Goal: Task Accomplishment & Management: Complete application form

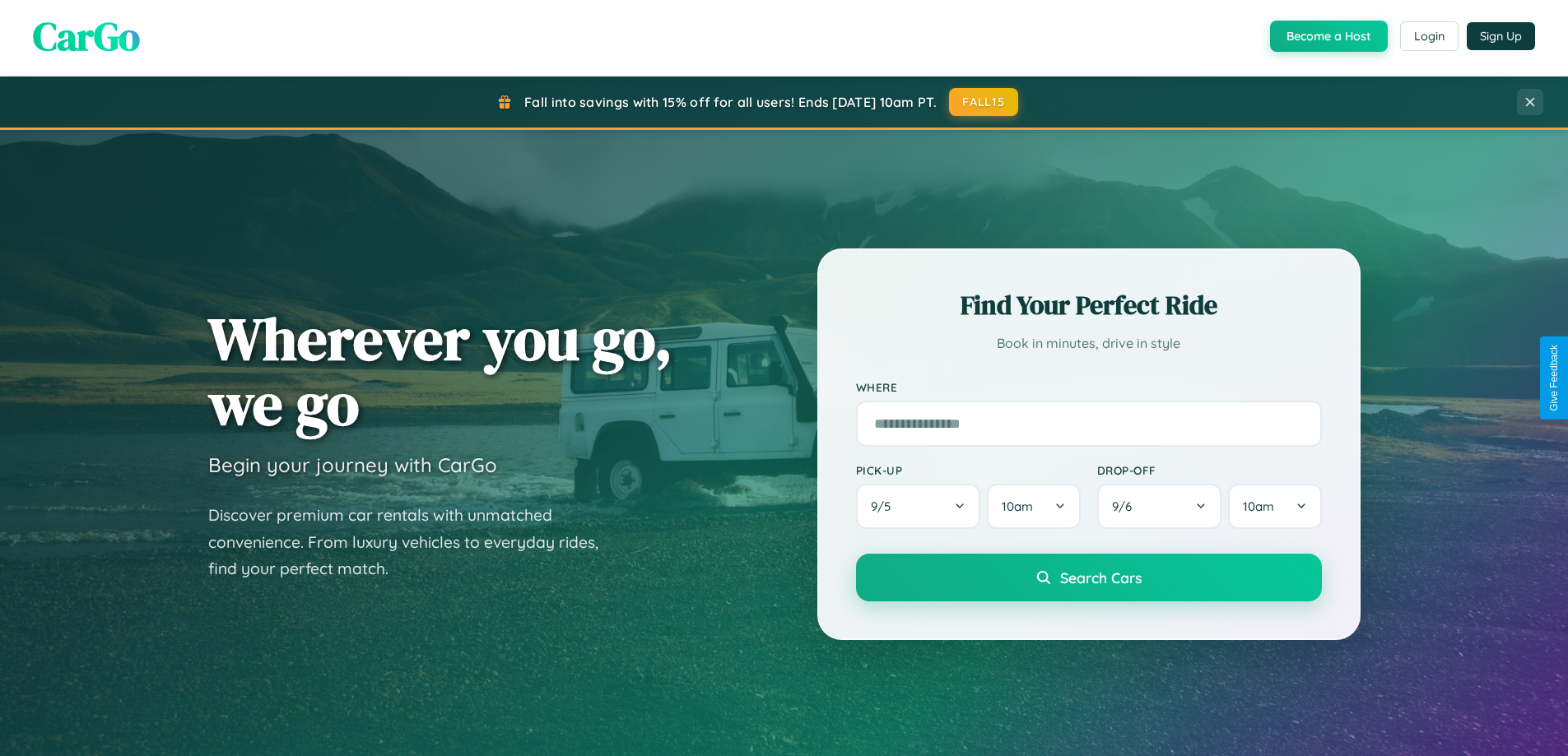
scroll to position [3167, 0]
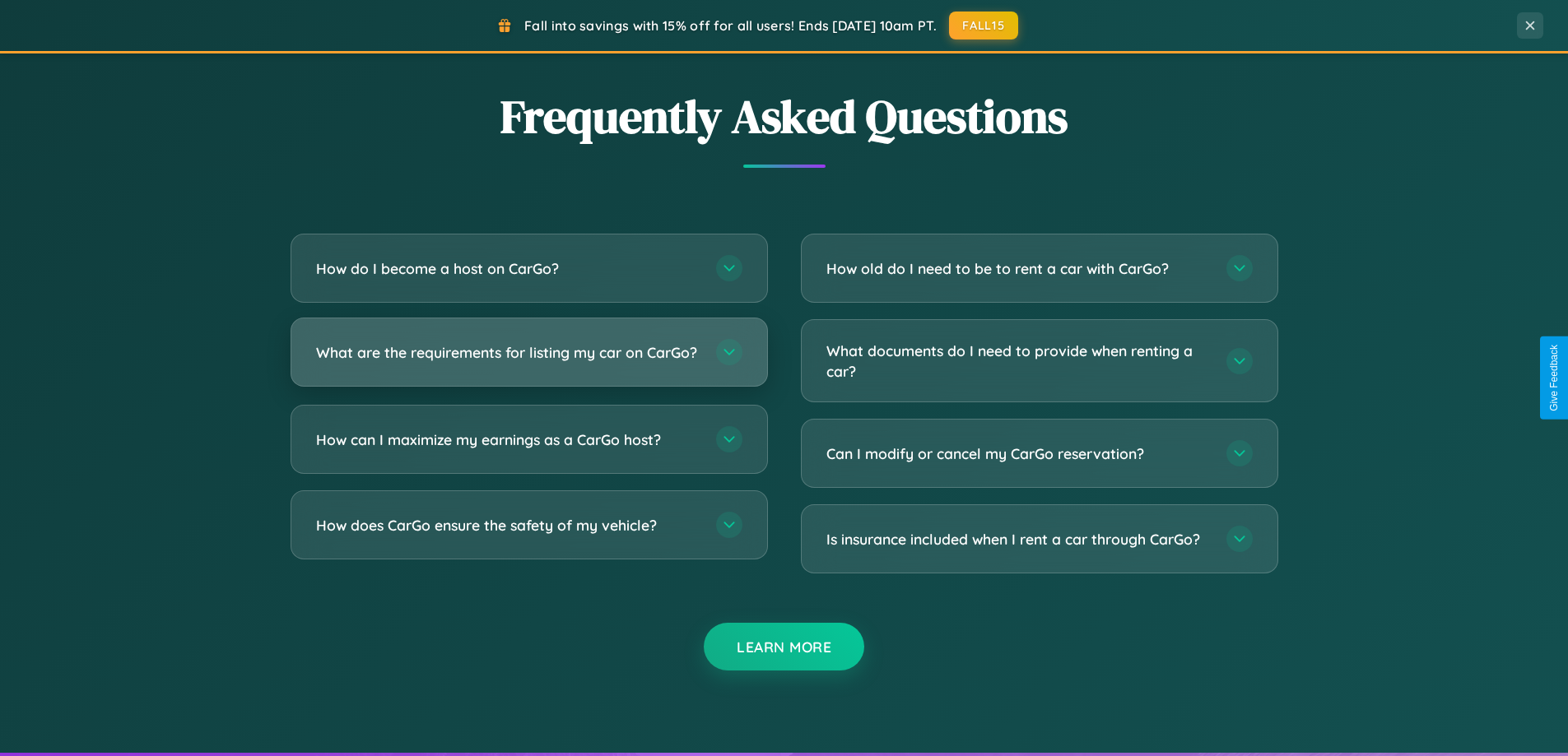
click at [528, 359] on h3 "What are the requirements for listing my car on CarGo?" at bounding box center [508, 353] width 384 height 20
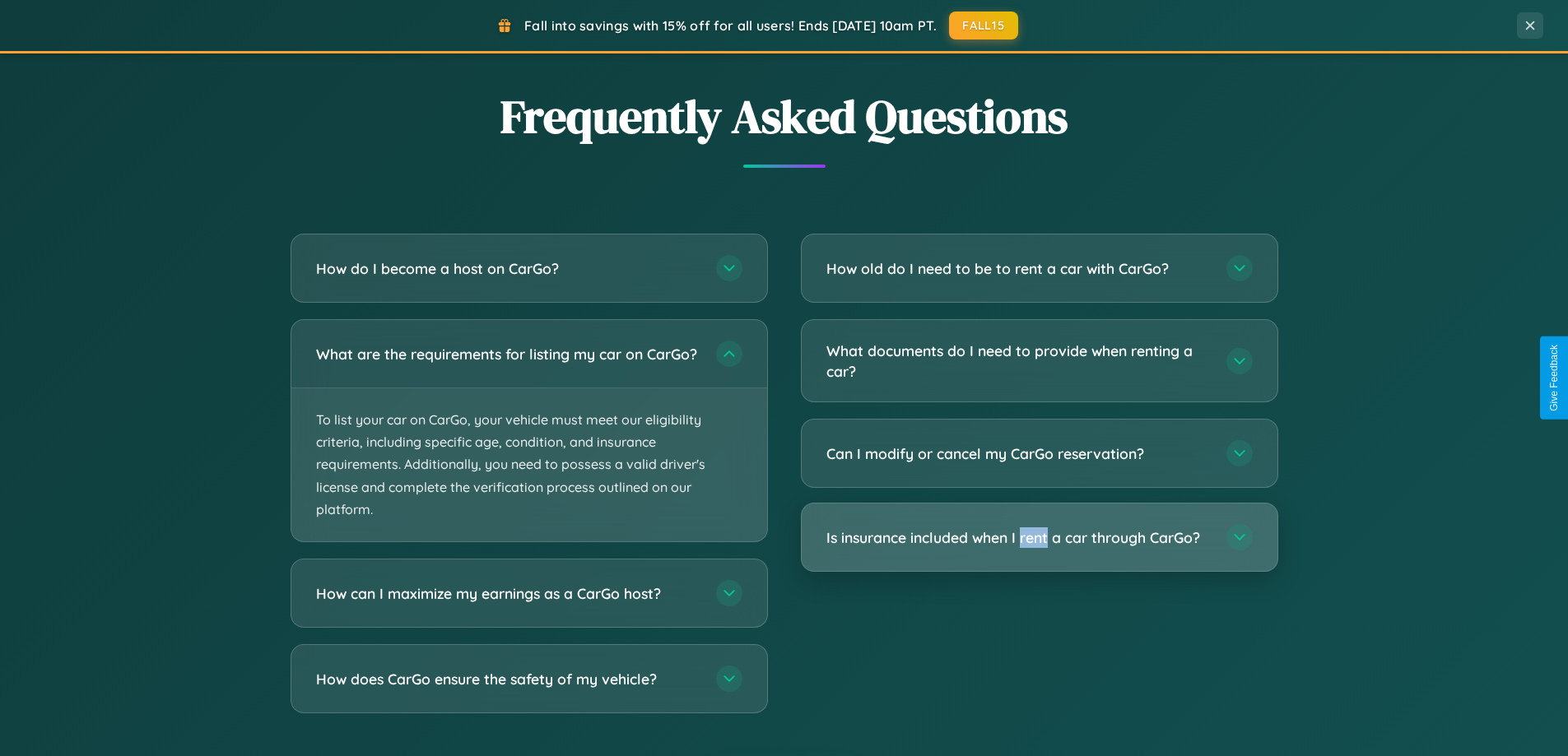
click at [1039, 537] on h3 "Is insurance included when I rent a car through CarGo?" at bounding box center [1018, 537] width 384 height 20
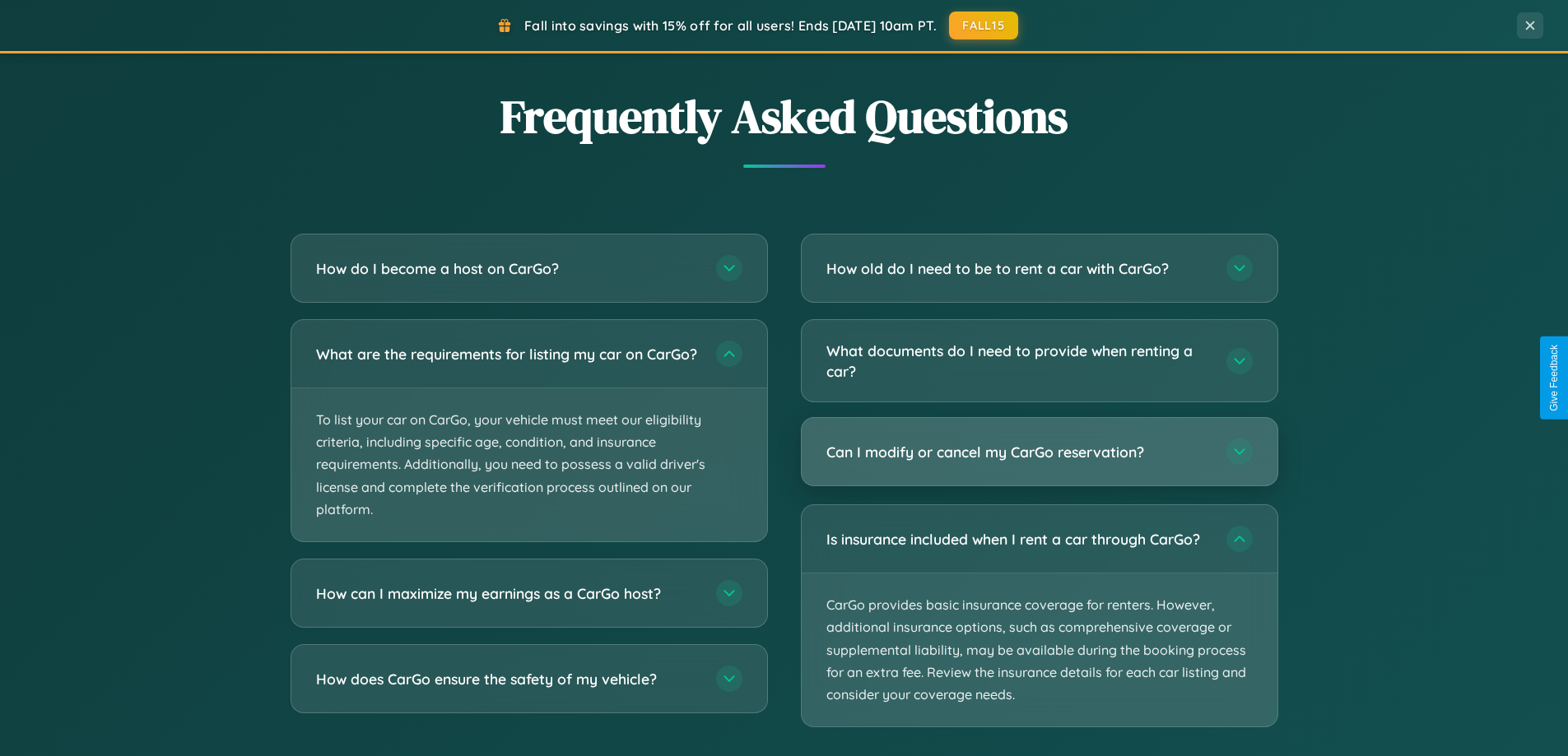
click at [1039, 453] on h3 "Can I modify or cancel my CarGo reservation?" at bounding box center [1018, 452] width 384 height 20
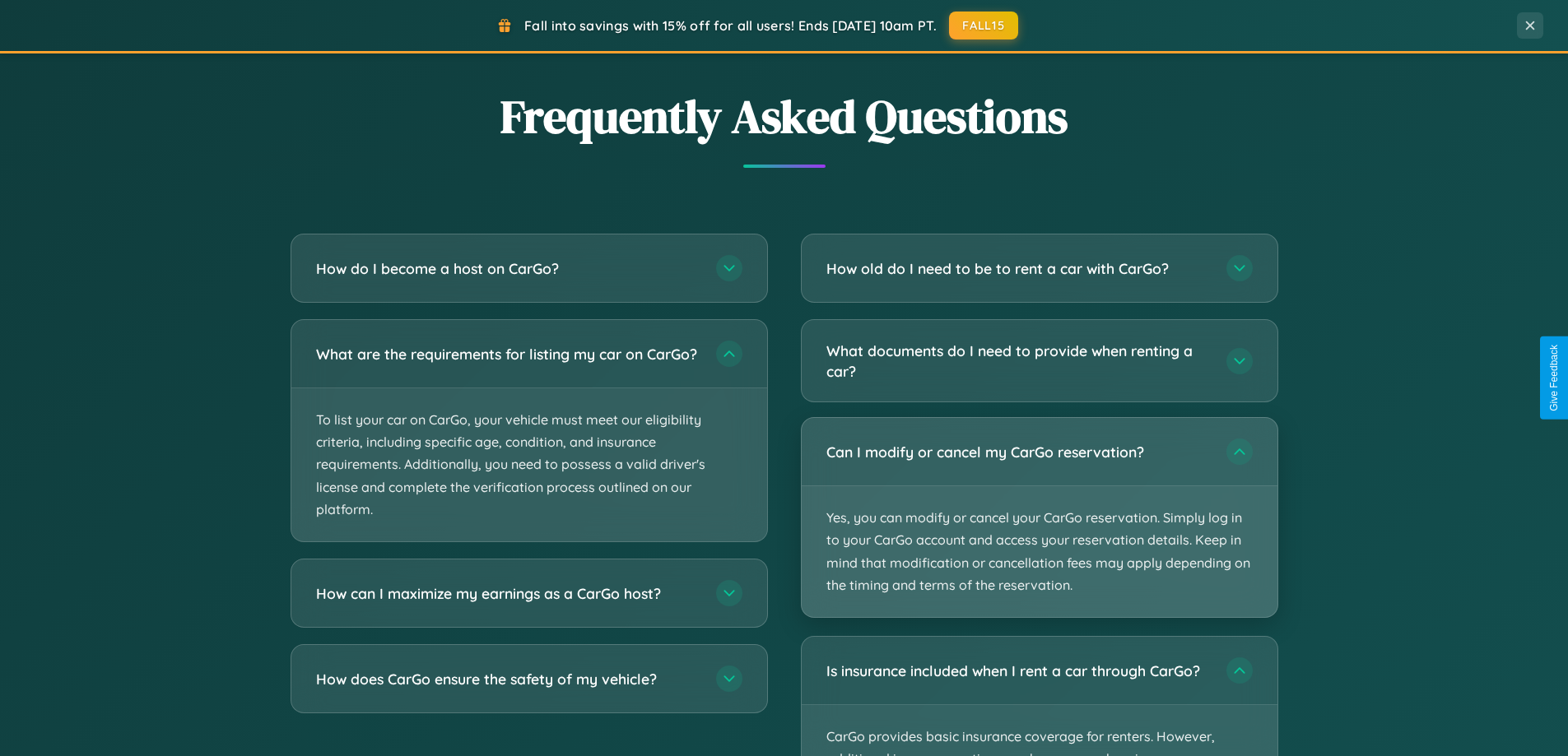
click at [1039, 518] on p "Yes, you can modify or cancel your CarGo reservation. Simply log in to your Car…" at bounding box center [1040, 551] width 476 height 131
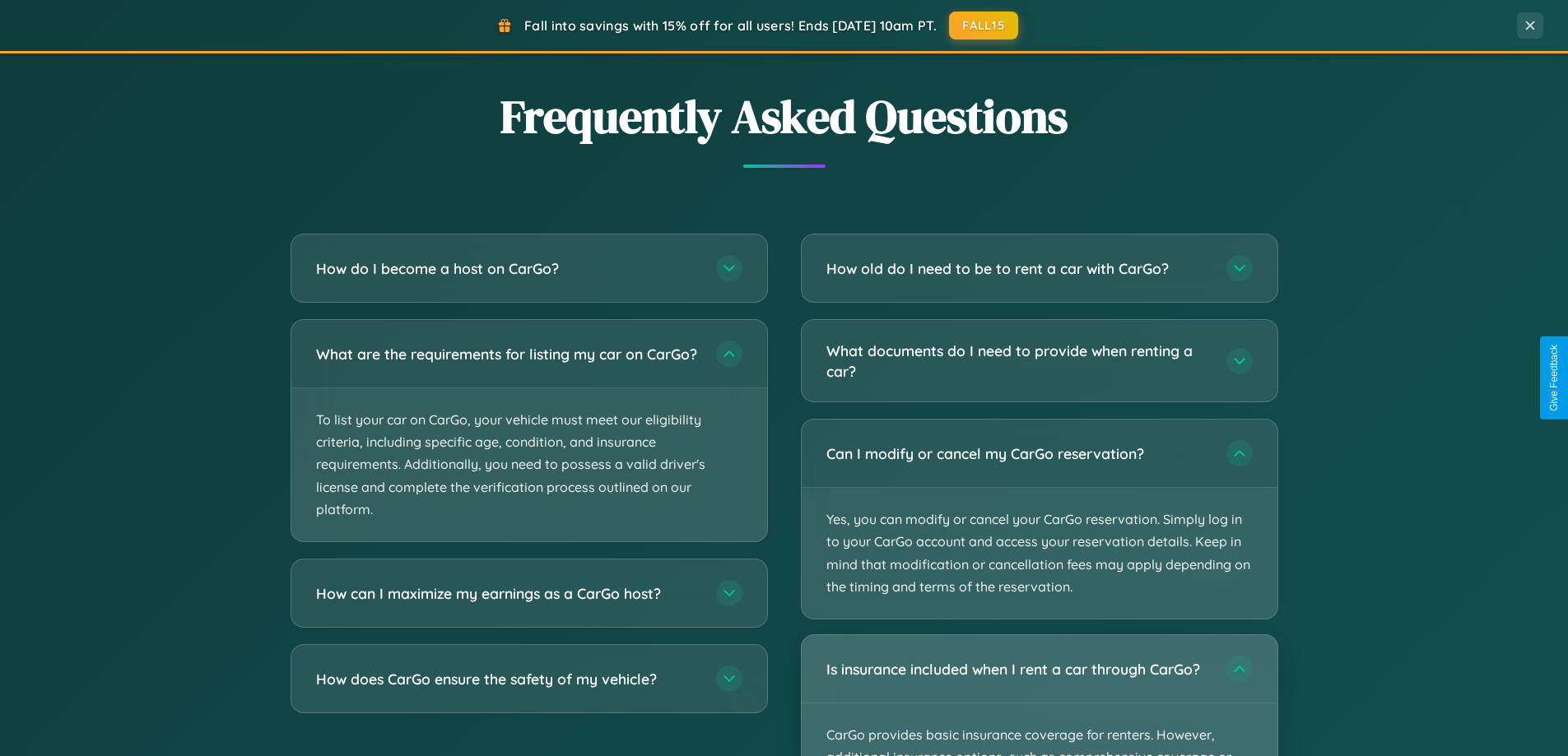
click at [1039, 695] on div "Is insurance included when I rent a car through CarGo?" at bounding box center [1040, 669] width 476 height 68
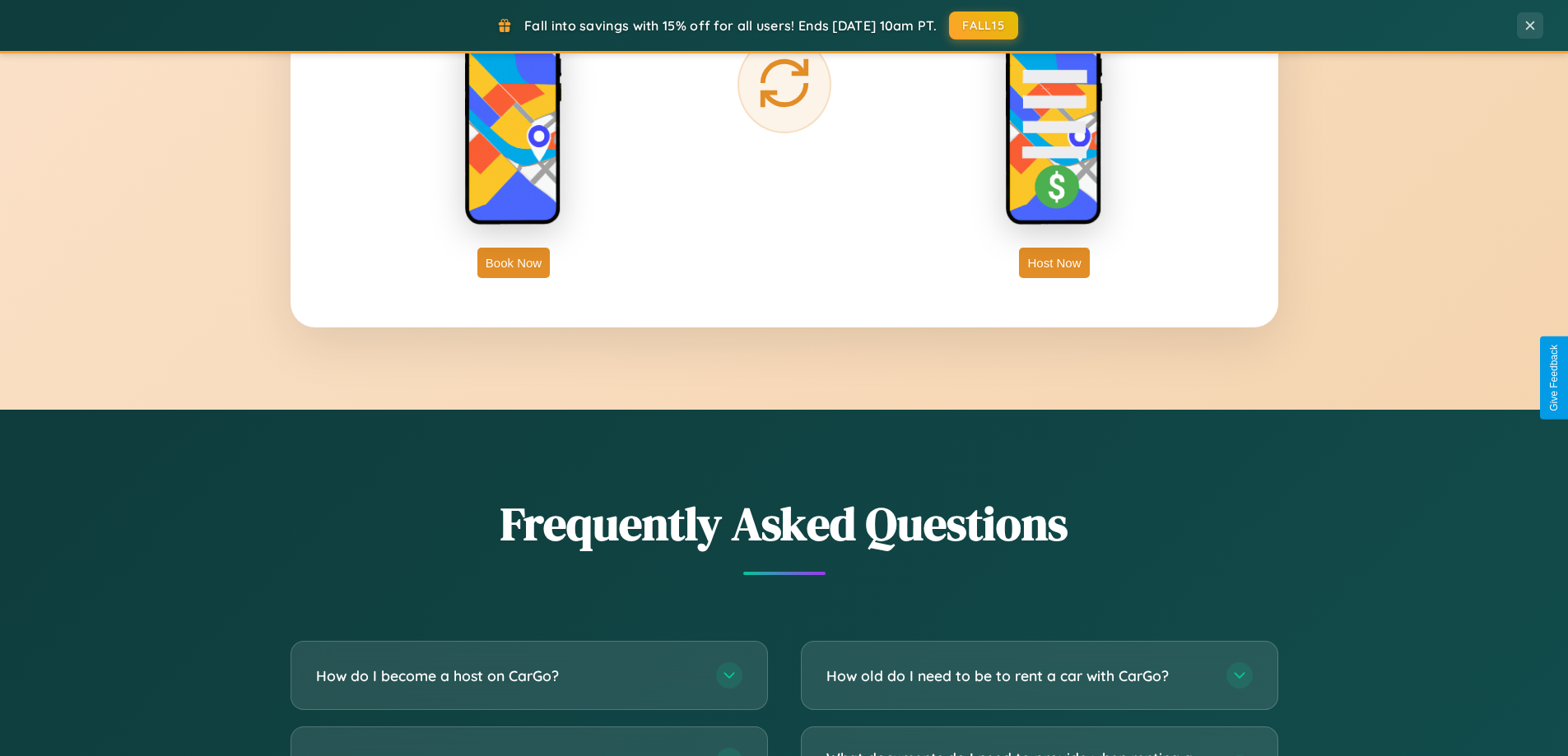
scroll to position [2644, 0]
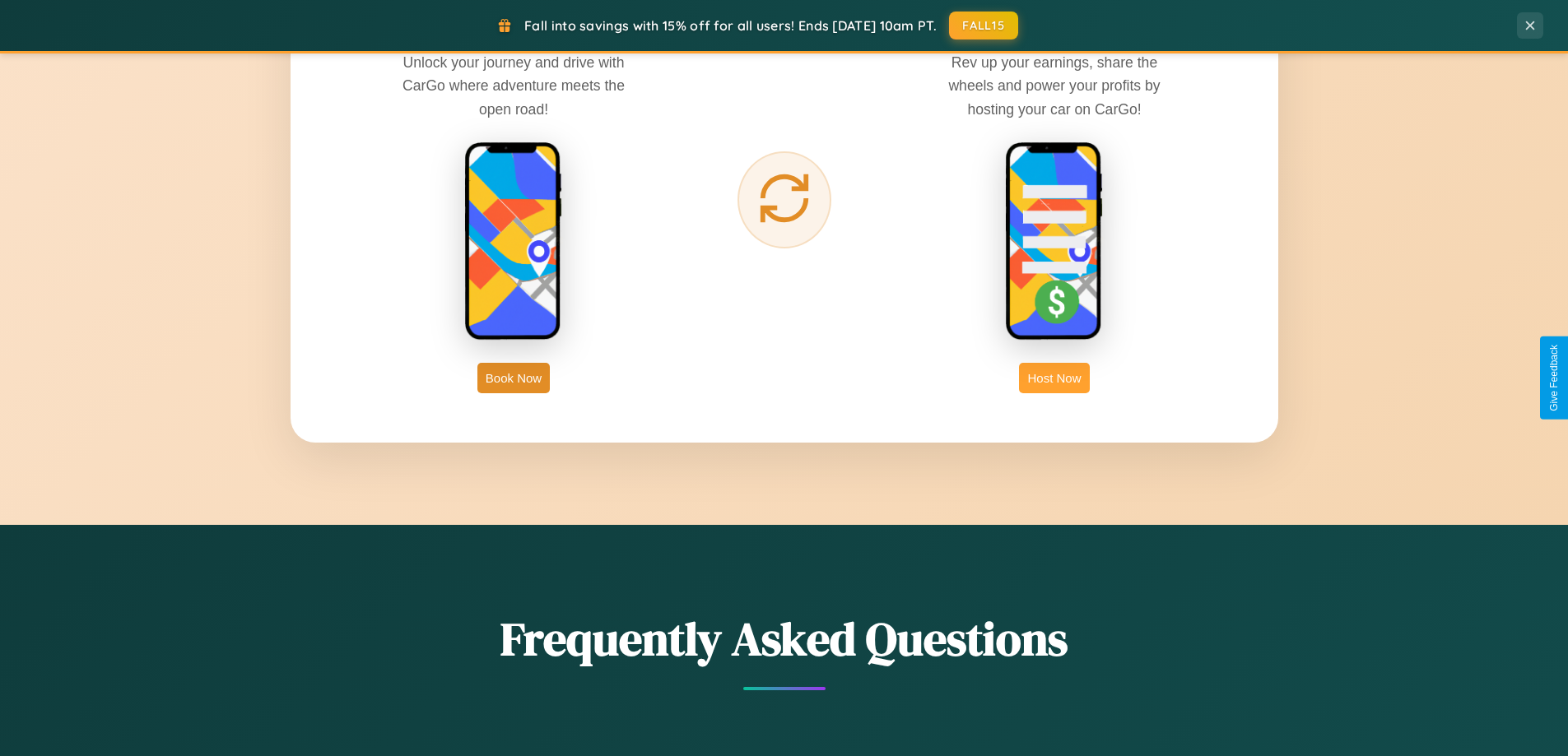
click at [1054, 378] on button "Host Now" at bounding box center [1054, 378] width 70 height 30
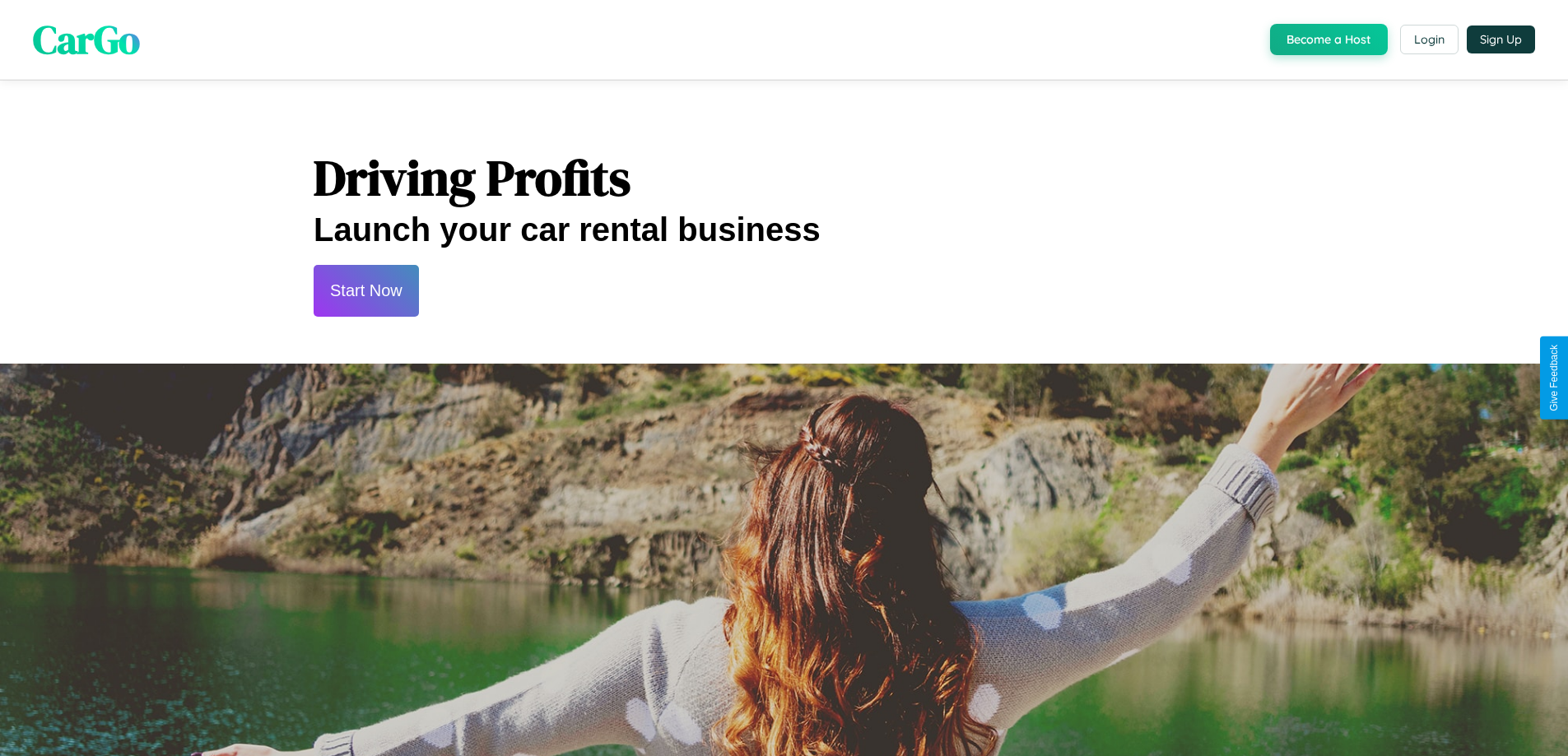
click at [365, 290] on button "Start Now" at bounding box center [366, 290] width 105 height 51
